Goal: Task Accomplishment & Management: Use online tool/utility

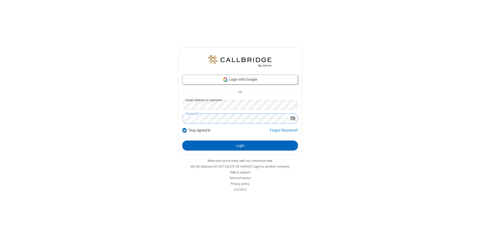
click at [240, 145] on button "Login" at bounding box center [240, 145] width 116 height 10
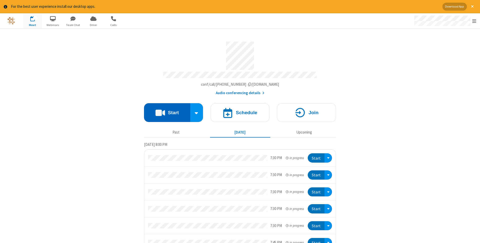
click at [167, 111] on button "Start" at bounding box center [167, 112] width 46 height 19
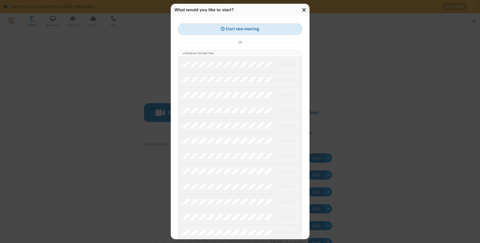
click at [240, 29] on button "Start new meeting" at bounding box center [240, 29] width 124 height 11
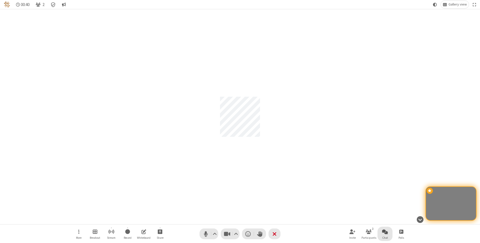
click at [385, 231] on span "Open chat" at bounding box center [385, 231] width 6 height 6
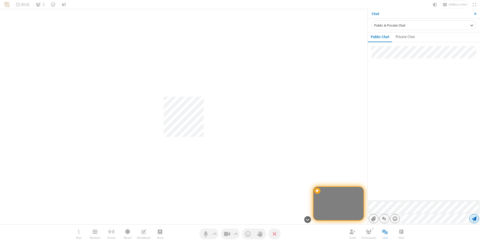
click at [474, 218] on span "Send message" at bounding box center [474, 218] width 5 height 5
